Goal: Check status: Check status

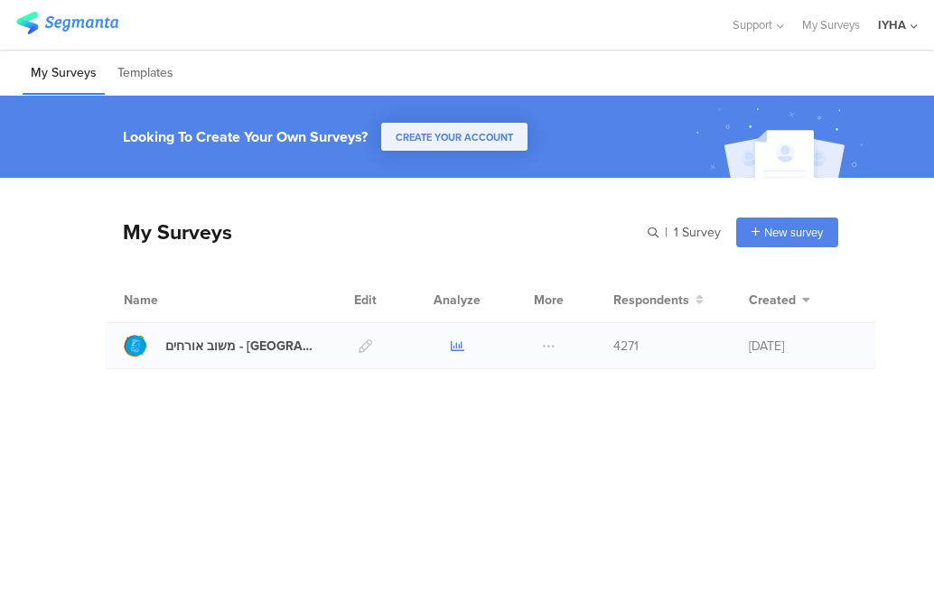
click at [453, 347] on icon at bounding box center [458, 347] width 14 height 14
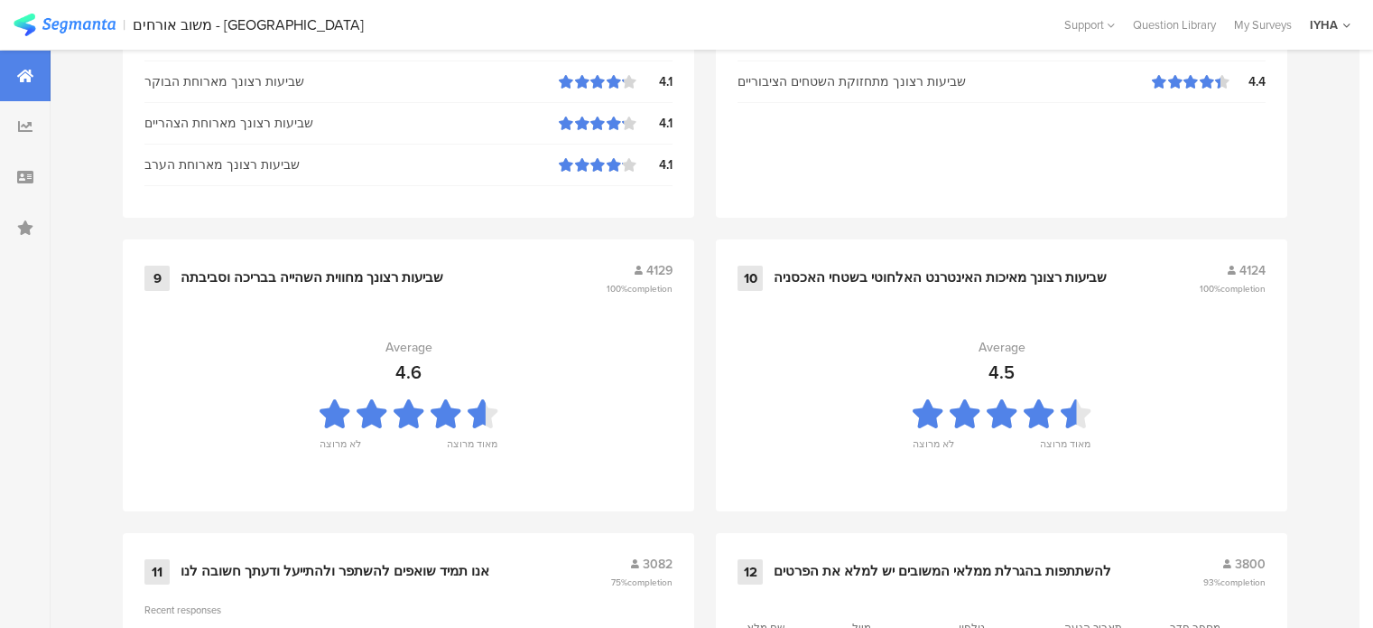
scroll to position [2023, 0]
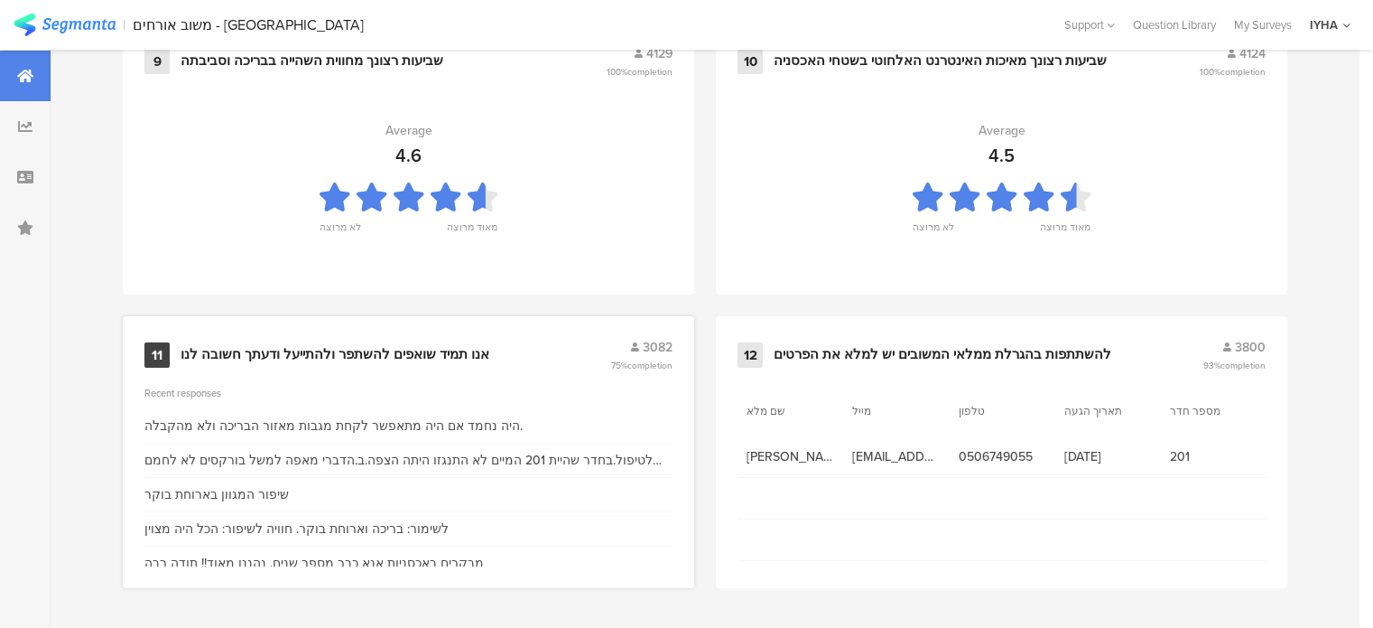
click at [295, 360] on div "אנו תמיד שואפים להשתפר ולהתייעל ודעתך חשובה לנו" at bounding box center [335, 355] width 309 height 18
